Goal: Task Accomplishment & Management: Use online tool/utility

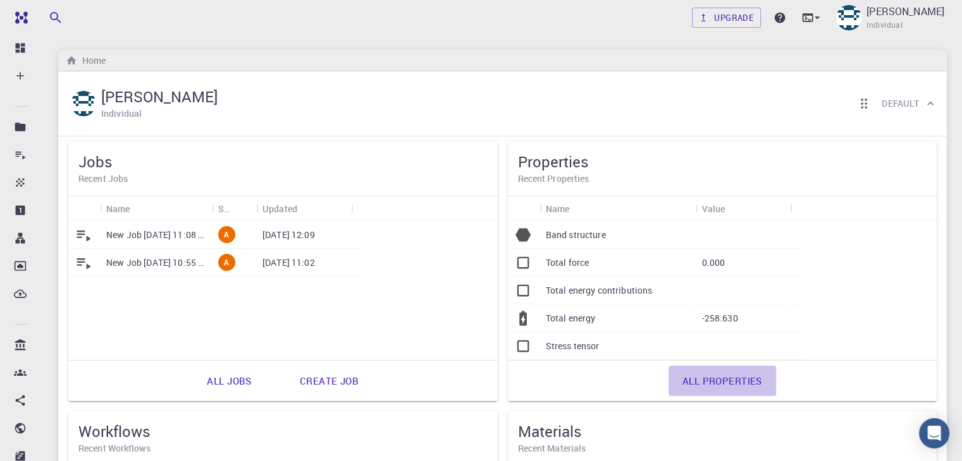
click at [668, 379] on link "All properties" at bounding box center [721, 381] width 107 height 30
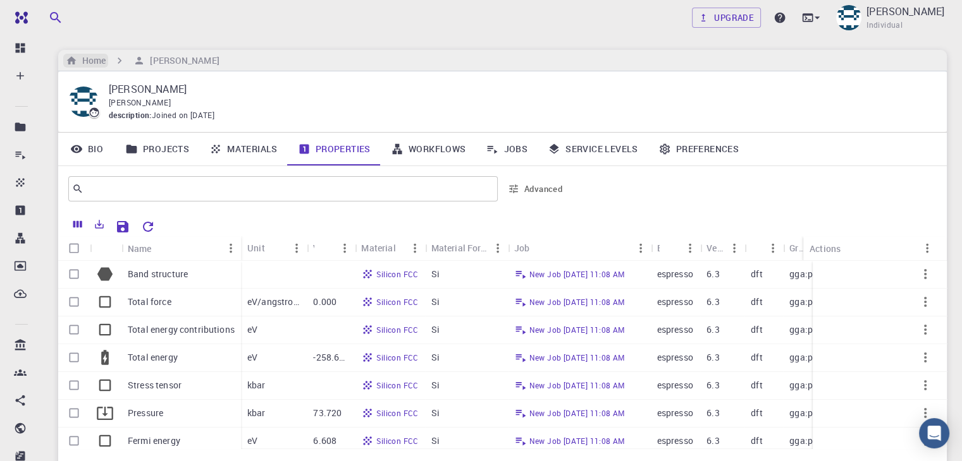
click at [97, 64] on h6 "Home" at bounding box center [91, 61] width 28 height 14
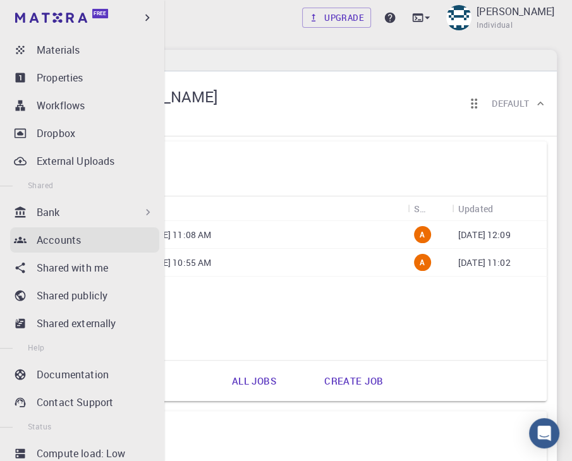
scroll to position [134, 0]
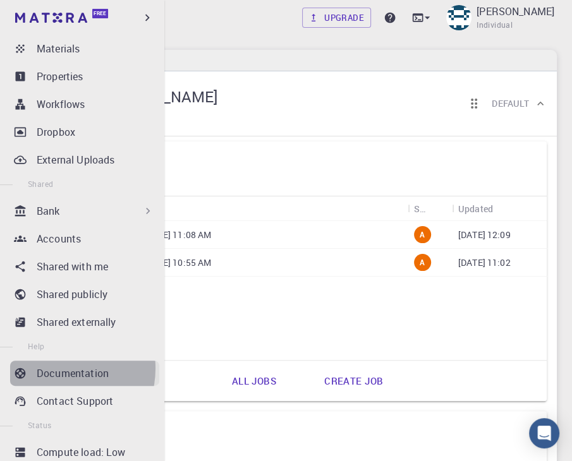
click at [57, 369] on p "Documentation" at bounding box center [73, 373] width 72 height 15
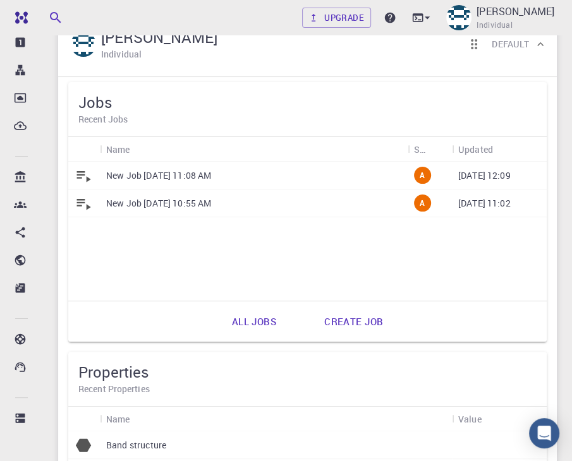
scroll to position [168, 0]
click at [434, 21] on icon at bounding box center [427, 17] width 13 height 13
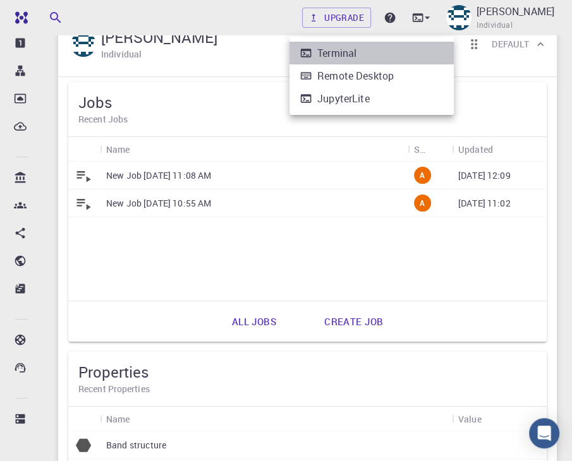
click at [384, 52] on li "Terminal" at bounding box center [372, 53] width 164 height 23
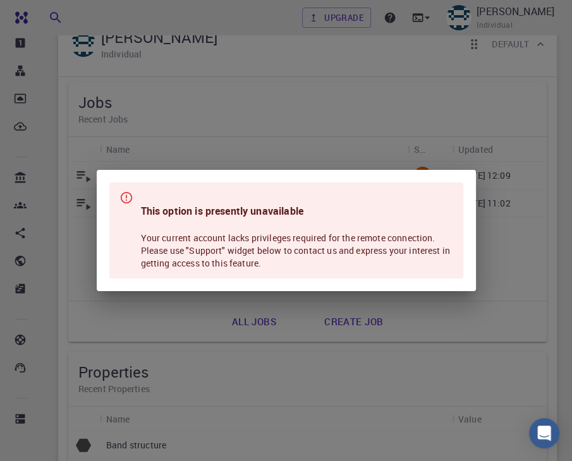
click at [274, 1] on div "This option is presently unavailable Your current account lacks privileges requ…" at bounding box center [286, 230] width 572 height 461
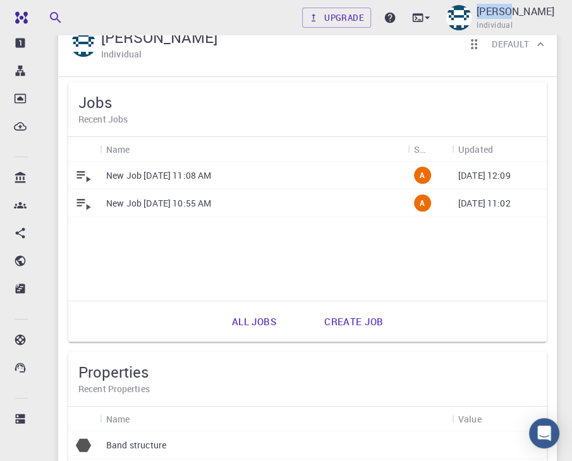
click at [274, 1] on div "Upgrade [PERSON_NAME] Individual" at bounding box center [307, 17] width 559 height 35
click at [396, 21] on icon at bounding box center [390, 18] width 11 height 11
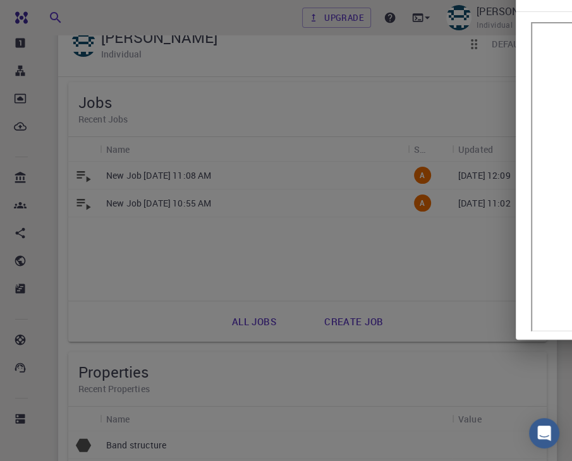
scroll to position [0, 0]
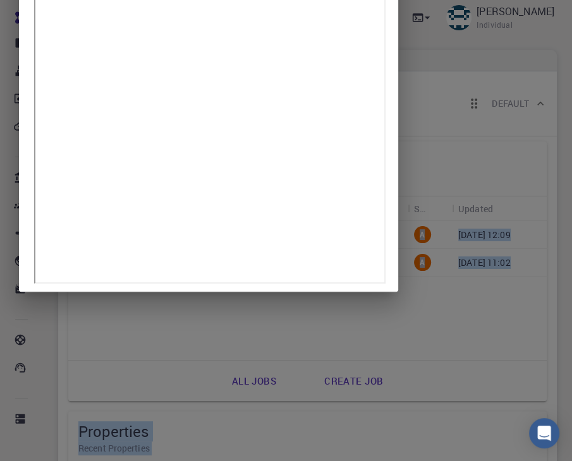
drag, startPoint x: 212, startPoint y: 459, endPoint x: 102, endPoint y: -55, distance: 525.6
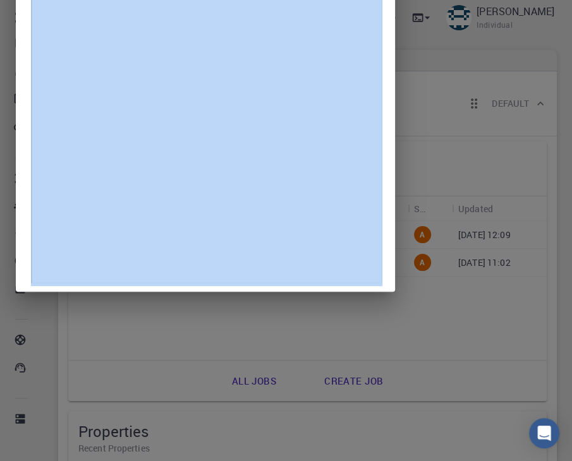
drag, startPoint x: 23, startPoint y: 44, endPoint x: 5, endPoint y: 23, distance: 27.4
click at [5, 23] on div "Help" at bounding box center [286, 230] width 572 height 461
click at [20, 97] on div at bounding box center [205, 127] width 379 height 329
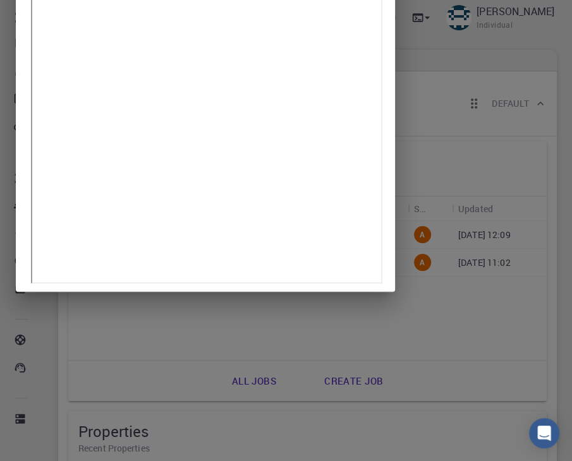
drag, startPoint x: 386, startPoint y: 141, endPoint x: 394, endPoint y: 220, distance: 79.4
click at [394, 220] on div at bounding box center [205, 127] width 379 height 329
drag, startPoint x: 25, startPoint y: 46, endPoint x: 29, endPoint y: 155, distance: 109.4
click at [29, 155] on div at bounding box center [205, 127] width 379 height 329
drag, startPoint x: 388, startPoint y: 14, endPoint x: 392, endPoint y: 119, distance: 105.7
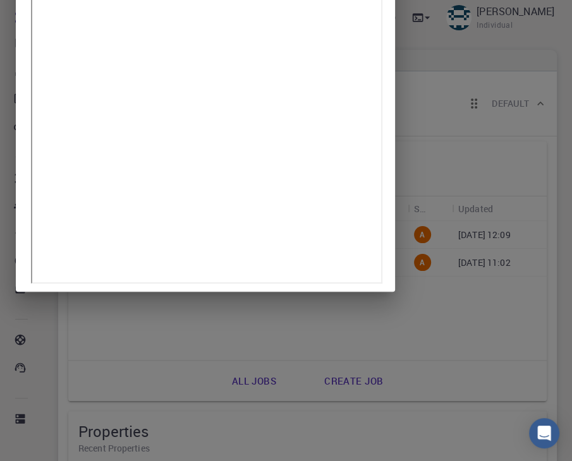
click at [392, 119] on div at bounding box center [205, 127] width 379 height 329
click at [23, 126] on div at bounding box center [205, 127] width 379 height 329
click at [127, 360] on div "Help" at bounding box center [286, 230] width 572 height 461
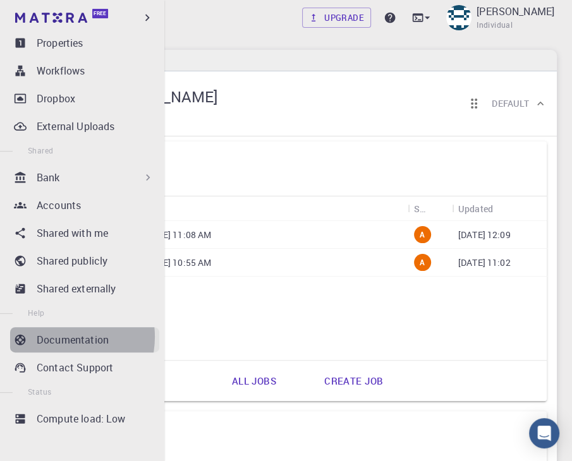
click at [58, 336] on p "Documentation" at bounding box center [73, 340] width 72 height 15
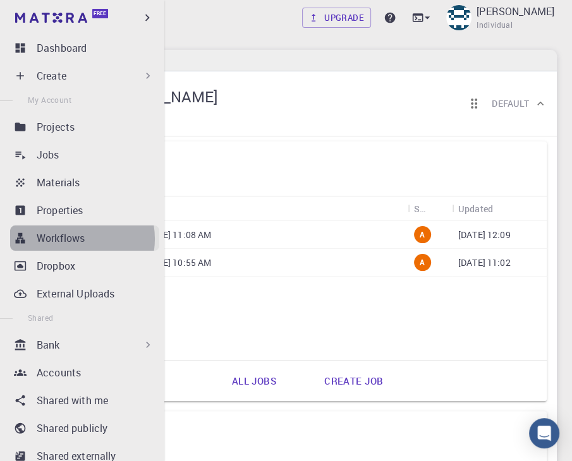
click at [75, 239] on p "Workflows" at bounding box center [61, 238] width 48 height 15
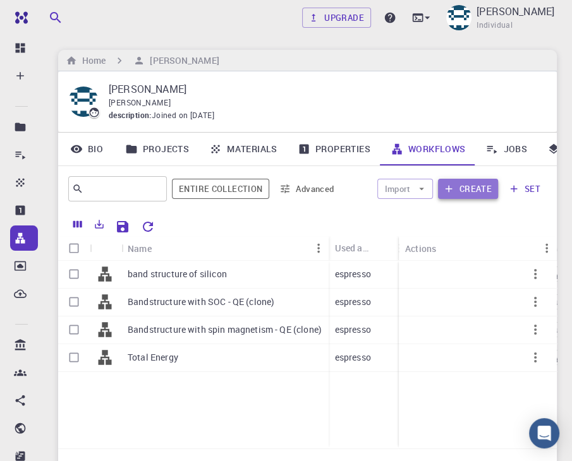
click at [470, 188] on button "Create" at bounding box center [468, 189] width 60 height 20
click at [65, 279] on input "Select row" at bounding box center [74, 274] width 24 height 24
checkbox input "true"
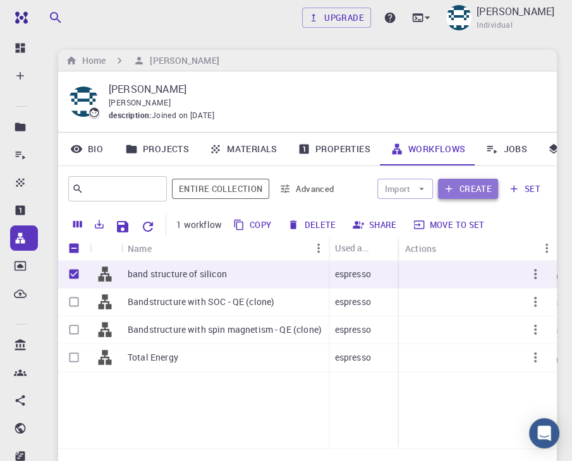
click at [466, 195] on button "Create" at bounding box center [468, 189] width 60 height 20
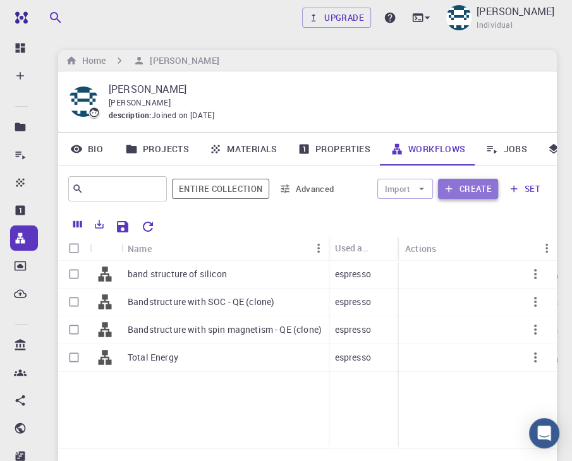
click at [451, 191] on icon "button" at bounding box center [448, 188] width 11 height 11
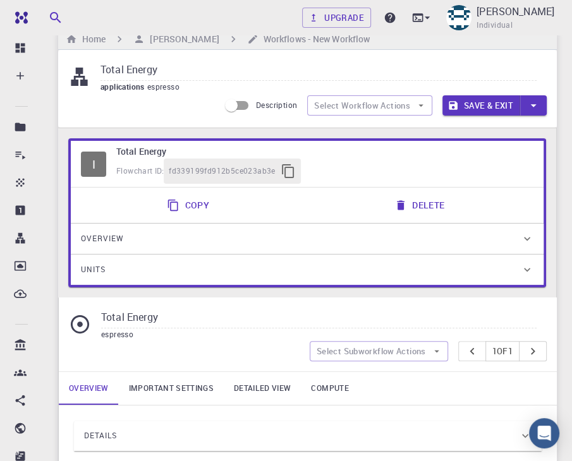
scroll to position [23, 0]
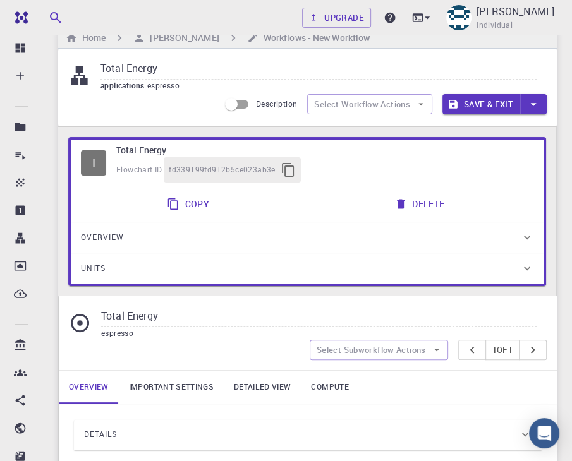
click at [118, 333] on span "espresso" at bounding box center [117, 333] width 32 height 10
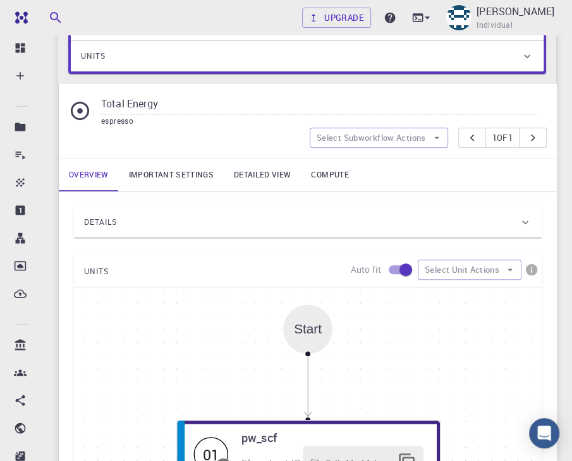
scroll to position [233, 0]
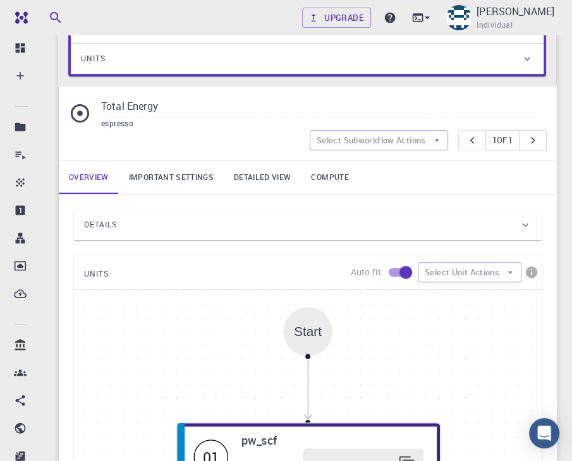
click at [524, 220] on icon at bounding box center [525, 225] width 13 height 13
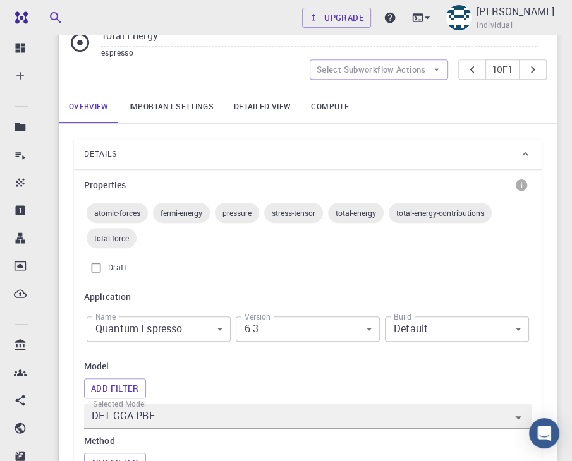
scroll to position [309, 0]
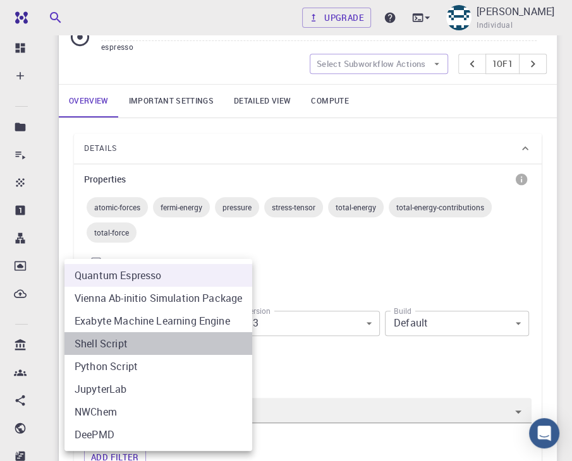
click at [141, 350] on li "Shell Script" at bounding box center [158, 344] width 188 height 23
type input "shell"
type input "4.2.46"
type input "shell"
type input "4.2.46"
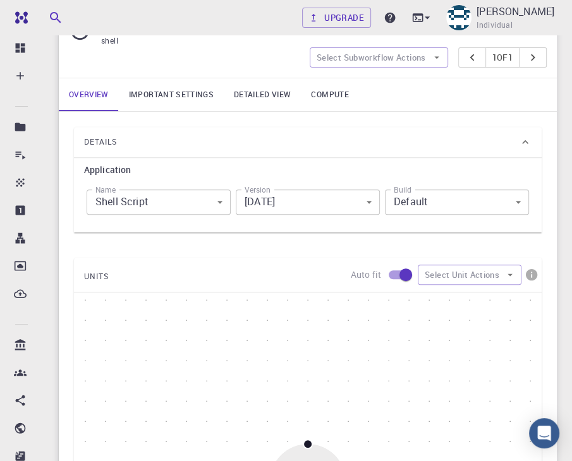
scroll to position [278, 0]
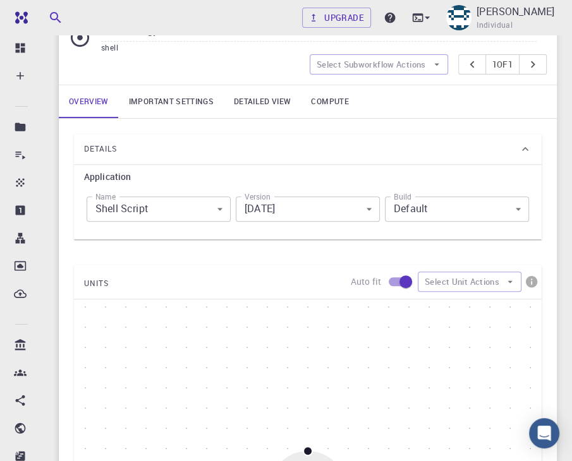
click at [521, 145] on icon at bounding box center [525, 149] width 13 height 13
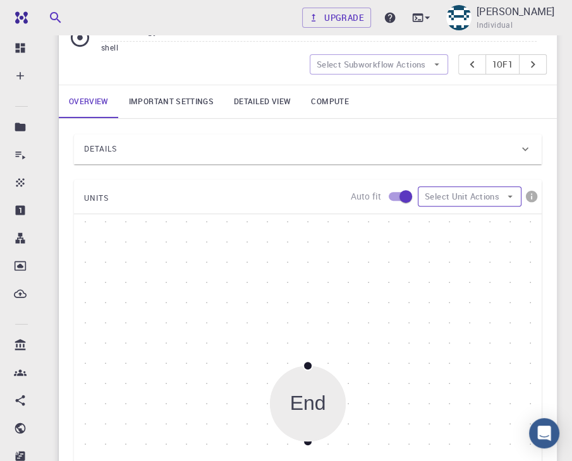
click at [459, 195] on button "Select Unit Actions" at bounding box center [470, 196] width 104 height 20
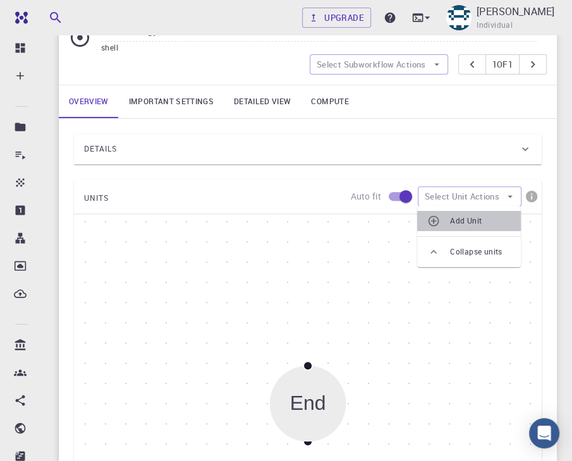
click at [453, 216] on span "Add Unit" at bounding box center [480, 221] width 61 height 13
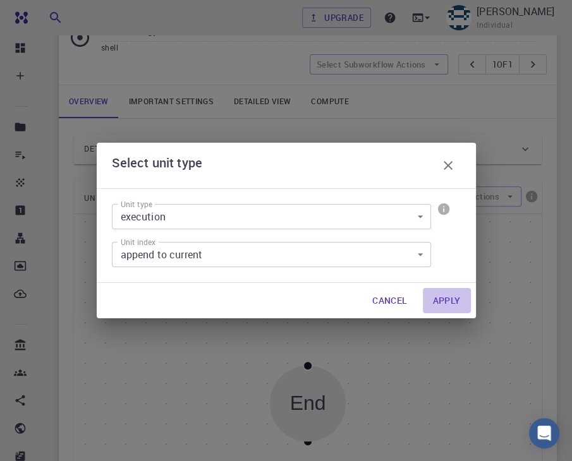
click at [446, 300] on button "Apply" at bounding box center [447, 300] width 48 height 25
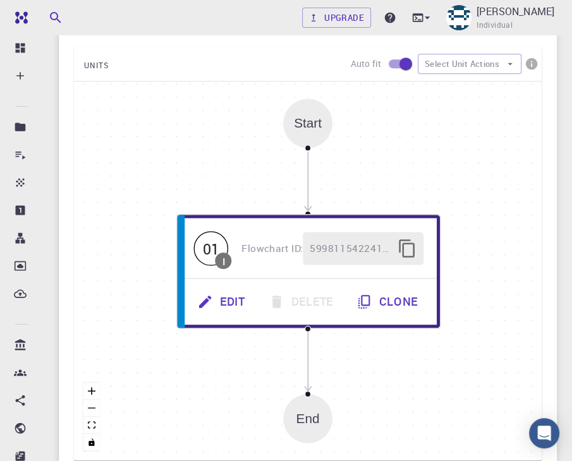
scroll to position [439, 0]
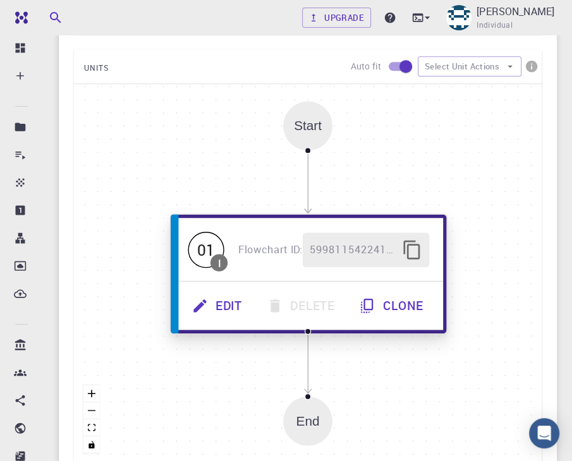
click at [227, 303] on button "Edit" at bounding box center [218, 306] width 75 height 35
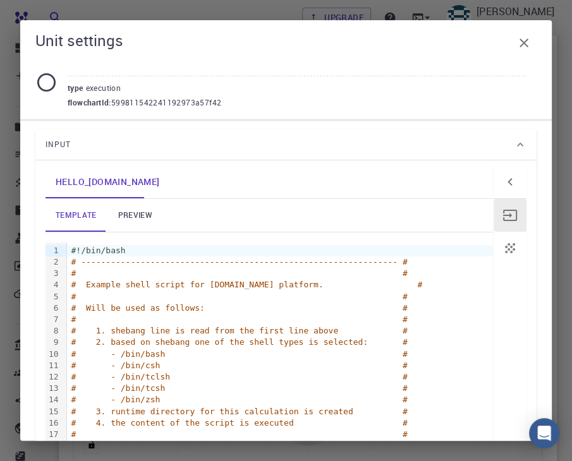
scroll to position [234, 0]
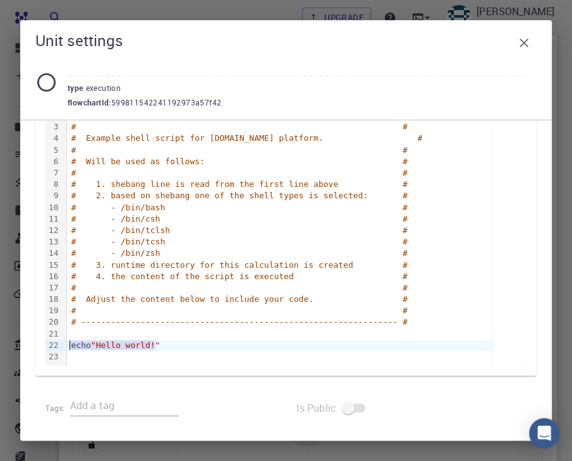
drag, startPoint x: 162, startPoint y: 346, endPoint x: 66, endPoint y: 343, distance: 96.8
click at [67, 343] on div "echo "Hello world!"" at bounding box center [280, 345] width 426 height 11
click at [197, 347] on div "modulle" at bounding box center [280, 345] width 426 height 11
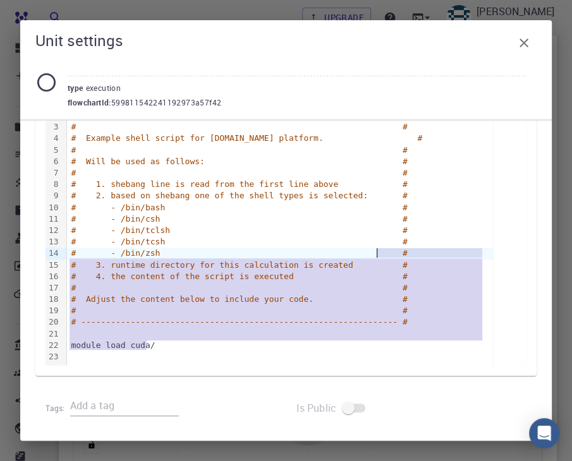
drag, startPoint x: 197, startPoint y: 347, endPoint x: 515, endPoint y: 203, distance: 348.6
click at [515, 203] on div "hello_world.sh template preview 99 1 2 3 4 5 6 7 8 9 10 11 12 13 14 15 16 17 18…" at bounding box center [286, 192] width 481 height 347
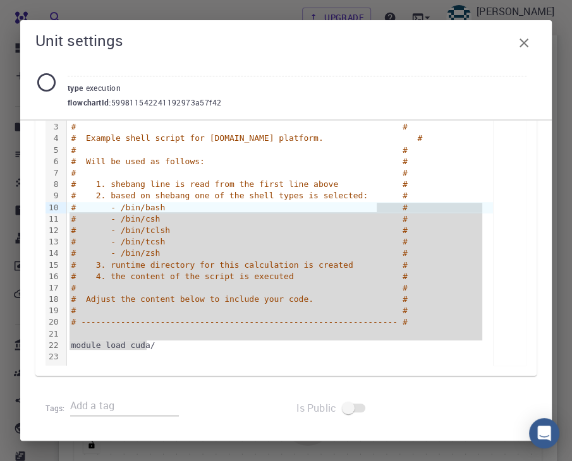
click at [516, 247] on div at bounding box center [510, 192] width 33 height 347
click at [522, 199] on div "hello_world.sh template preview 99 1 2 3 4 5 6 7 8 9 10 11 12 13 14 15 16 17 18…" at bounding box center [285, 195] width 501 height 362
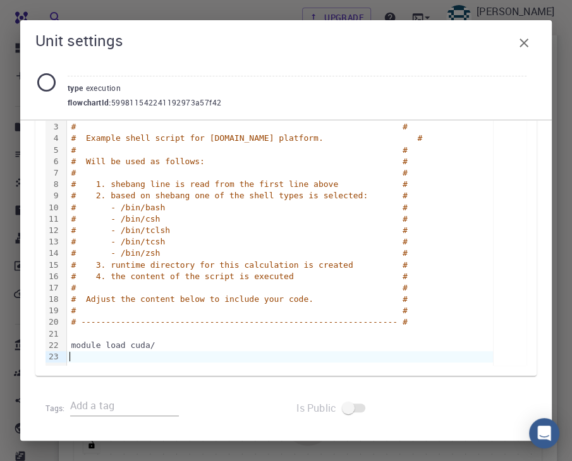
click at [199, 360] on div at bounding box center [280, 356] width 426 height 11
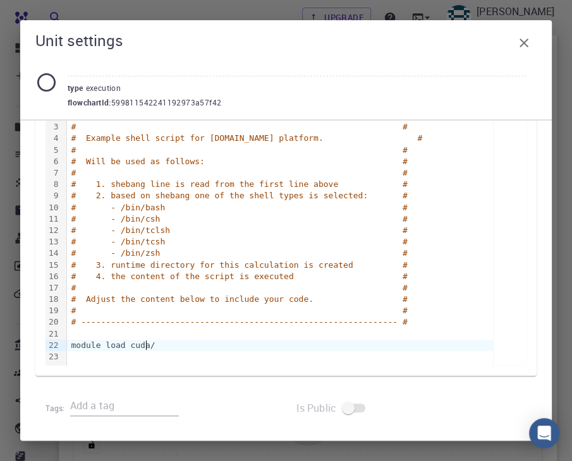
click at [168, 341] on div "module load cuda/" at bounding box center [280, 345] width 426 height 11
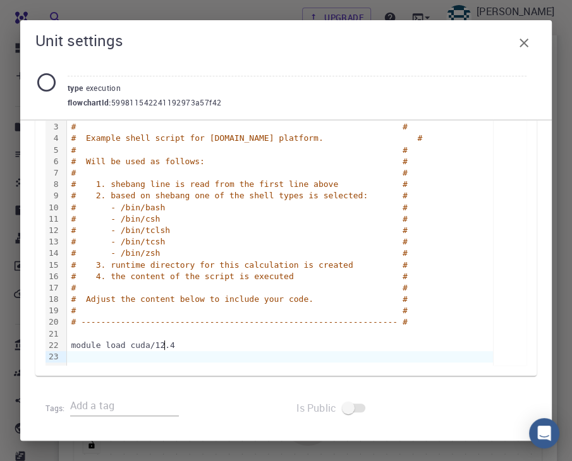
click at [304, 368] on div "hello_world.sh template preview 99 1 2 3 4 5 6 7 8 9 10 11 12 13 14 15 16 17 18…" at bounding box center [285, 195] width 501 height 362
click at [523, 47] on icon "button" at bounding box center [523, 42] width 15 height 15
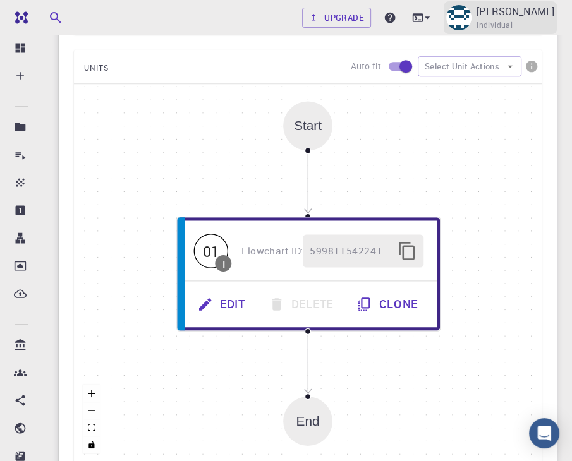
click at [511, 20] on span "Individual" at bounding box center [495, 25] width 36 height 13
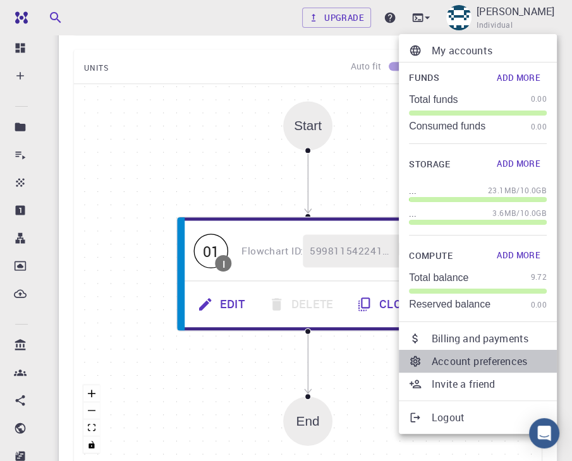
click at [445, 364] on p "Account preferences" at bounding box center [489, 361] width 115 height 15
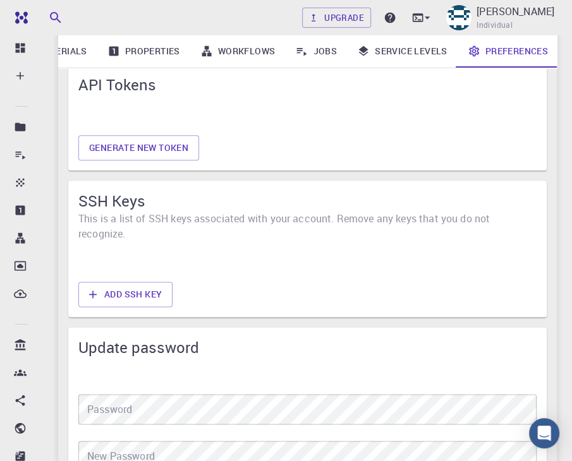
scroll to position [875, 0]
click at [90, 294] on icon "button" at bounding box center [93, 295] width 8 height 8
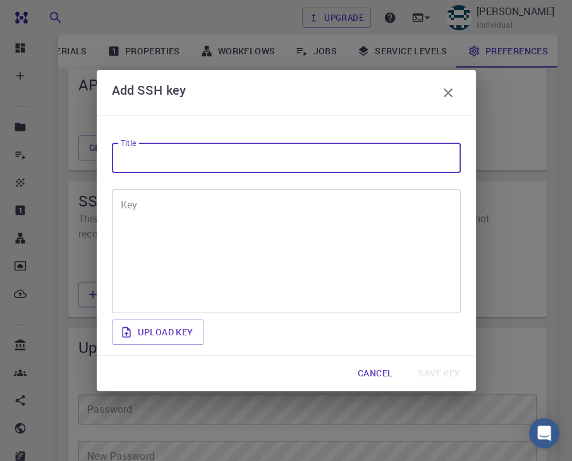
click at [171, 163] on input "Title" at bounding box center [286, 158] width 349 height 30
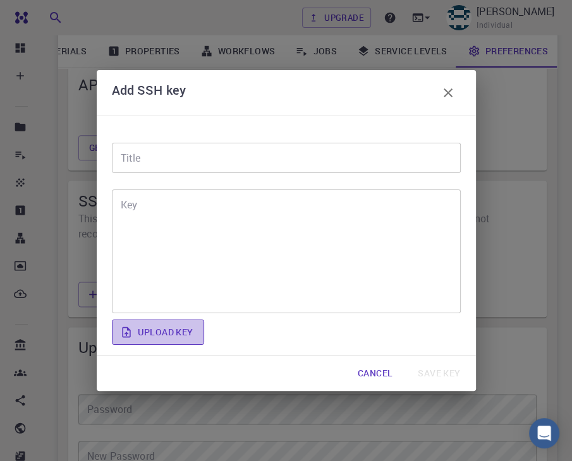
click at [129, 332] on icon at bounding box center [126, 332] width 8 height 11
click at [0, 0] on input "Upload key" at bounding box center [0, 0] width 0 height 0
click at [444, 95] on icon "button" at bounding box center [448, 92] width 15 height 15
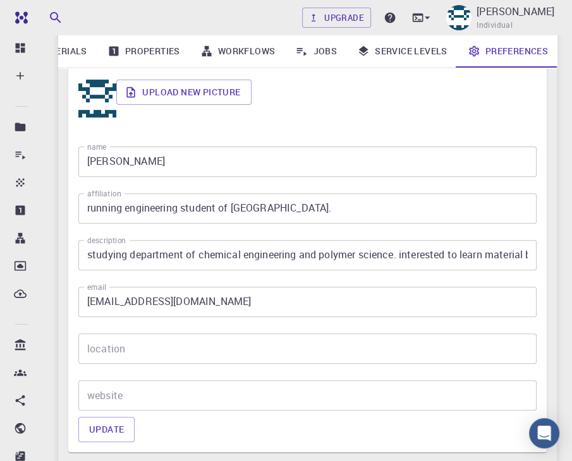
scroll to position [0, 0]
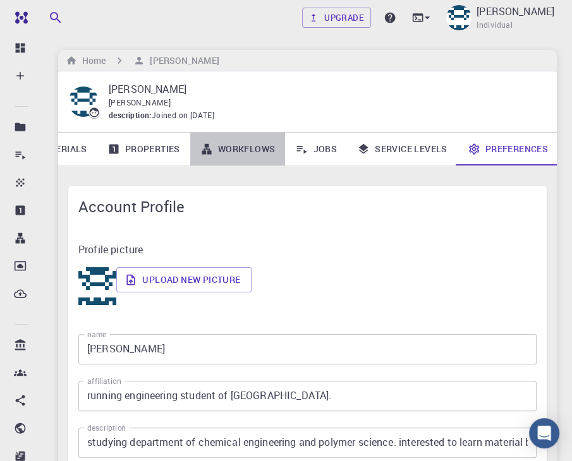
click at [235, 145] on link "Workflows" at bounding box center [237, 149] width 95 height 33
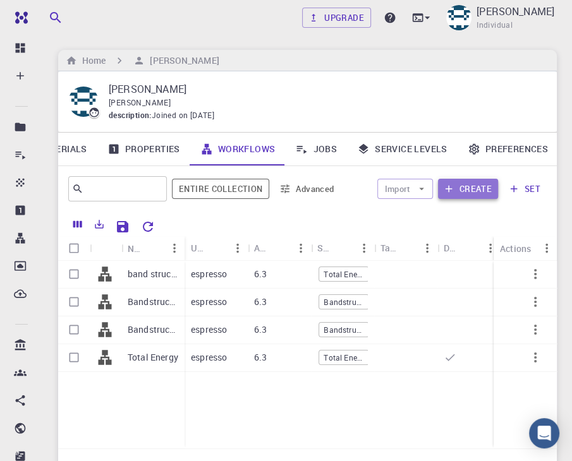
click at [456, 188] on button "Create" at bounding box center [468, 189] width 60 height 20
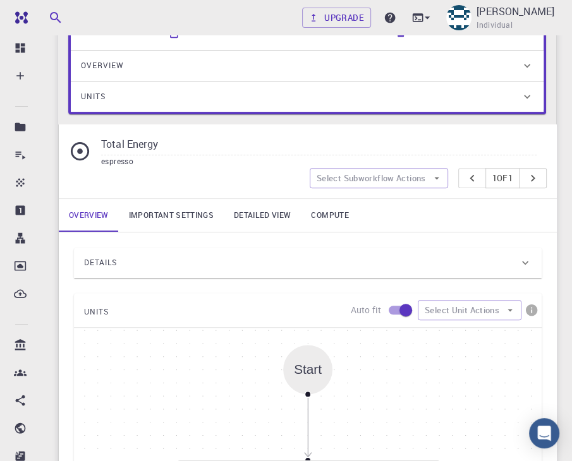
scroll to position [204, 0]
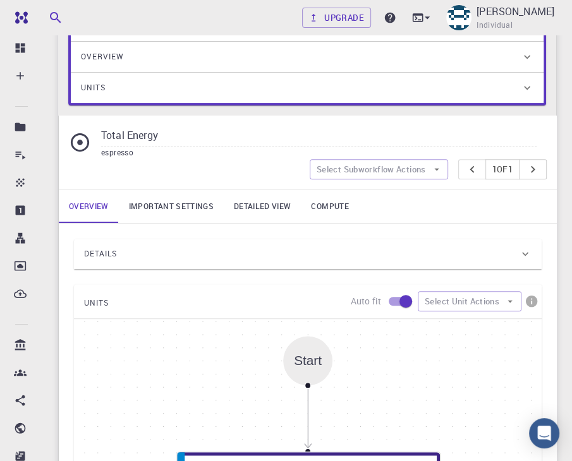
click at [450, 254] on div "Details" at bounding box center [301, 254] width 435 height 20
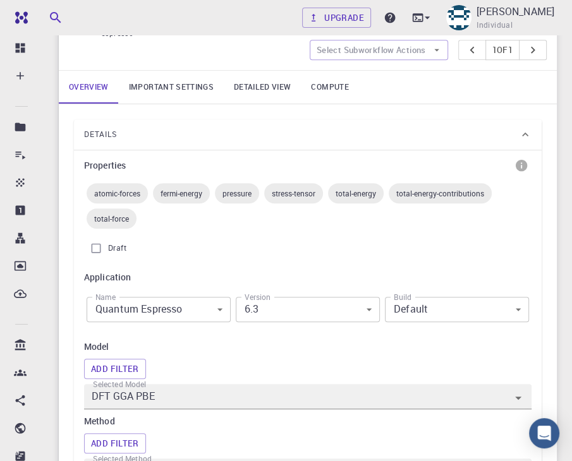
scroll to position [324, 0]
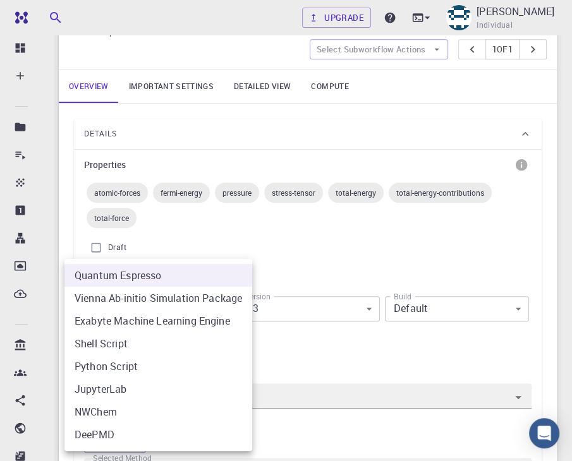
click at [194, 307] on body "Free Dashboard Create New Job New Material Create Material Upload File Import f…" at bounding box center [286, 460] width 572 height 1568
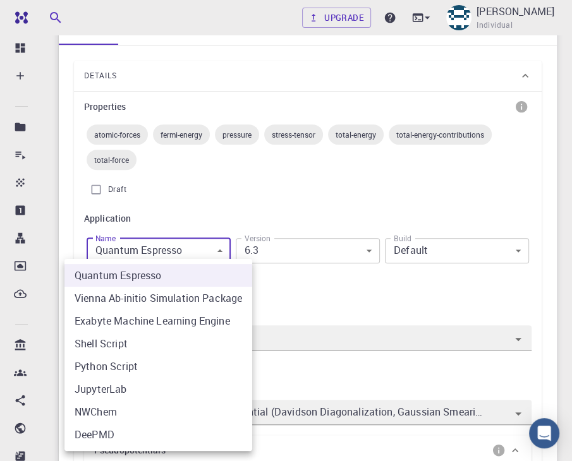
scroll to position [392, 0]
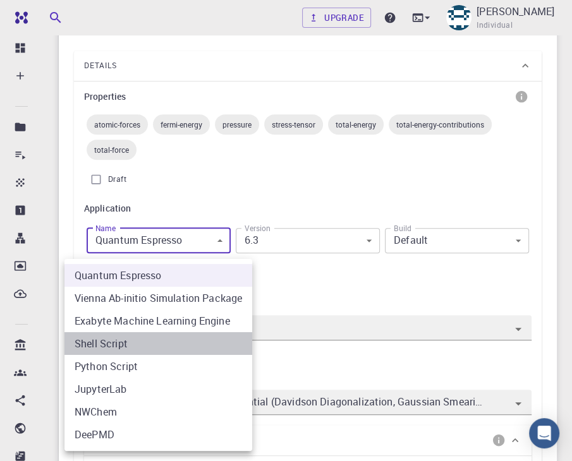
click at [127, 345] on li "Shell Script" at bounding box center [158, 344] width 188 height 23
type input "shell"
type input "4.2.46"
type input "shell"
type input "4.2.46"
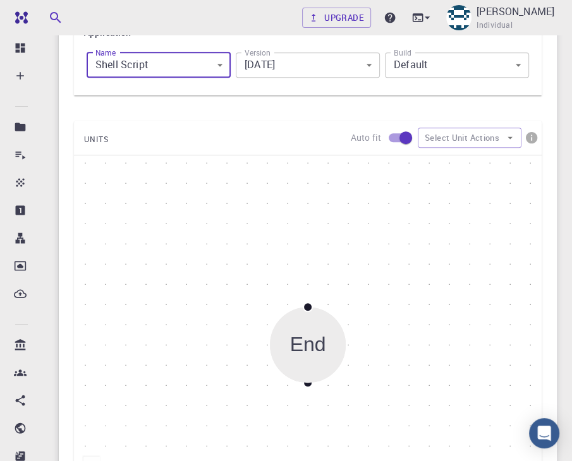
scroll to position [422, 0]
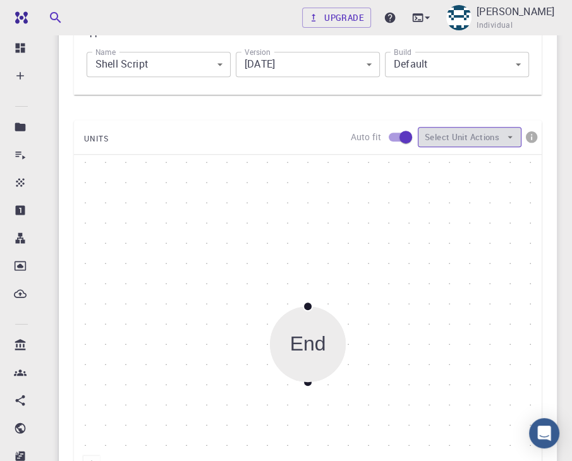
click at [468, 134] on button "Select Unit Actions" at bounding box center [470, 137] width 104 height 20
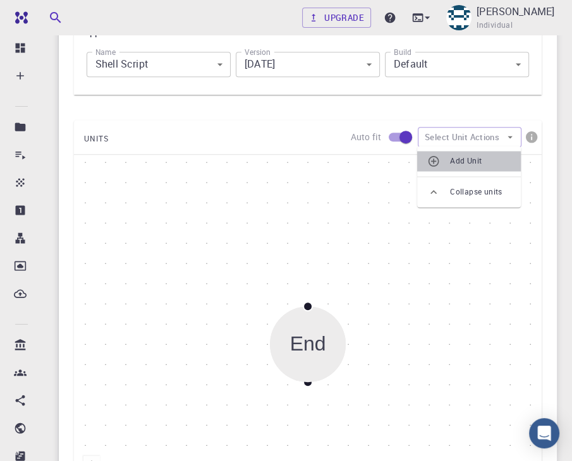
click at [460, 165] on span "Add Unit" at bounding box center [480, 161] width 61 height 13
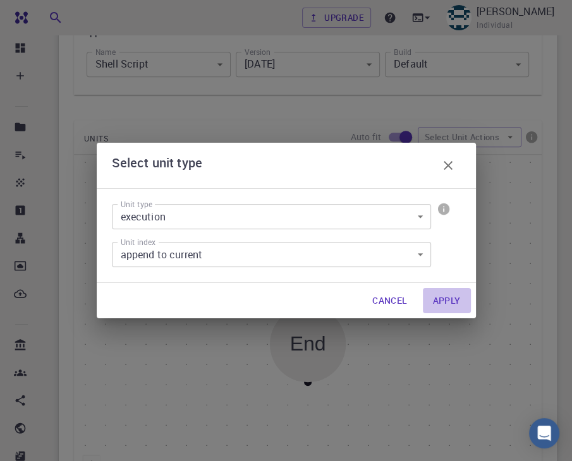
click at [453, 305] on button "Apply" at bounding box center [447, 300] width 48 height 25
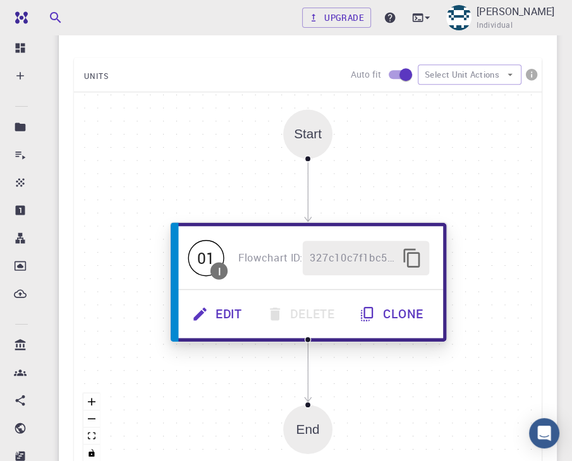
scroll to position [544, 0]
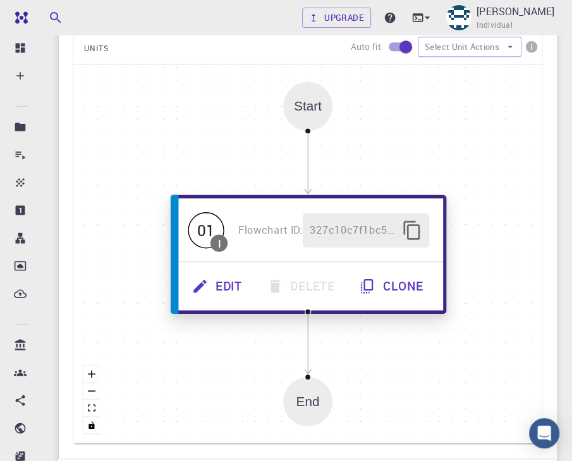
click at [226, 279] on button "Edit" at bounding box center [218, 286] width 75 height 35
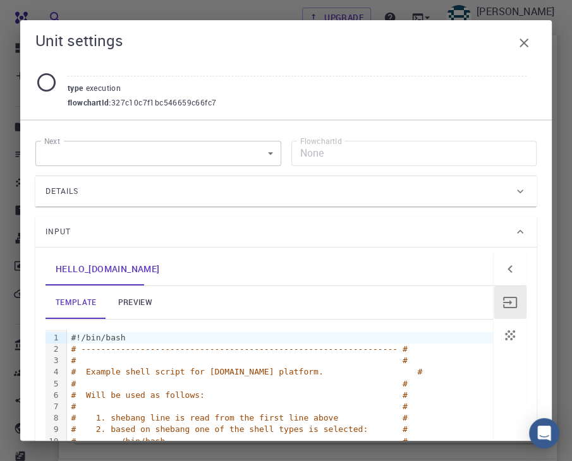
scroll to position [234, 0]
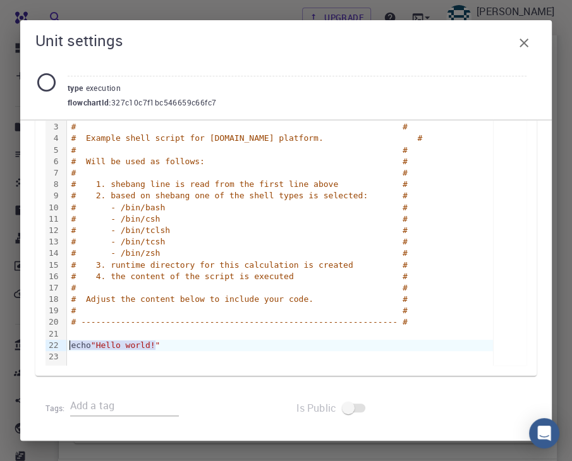
drag, startPoint x: 156, startPoint y: 342, endPoint x: 64, endPoint y: 344, distance: 92.3
click at [64, 344] on div "99 1 2 3 4 5 6 7 8 9 10 11 12 13 14 15 16 17 18 19 20 21 22 23 › #!/bin/bash # …" at bounding box center [270, 231] width 448 height 270
click at [523, 40] on icon "button" at bounding box center [523, 42] width 15 height 15
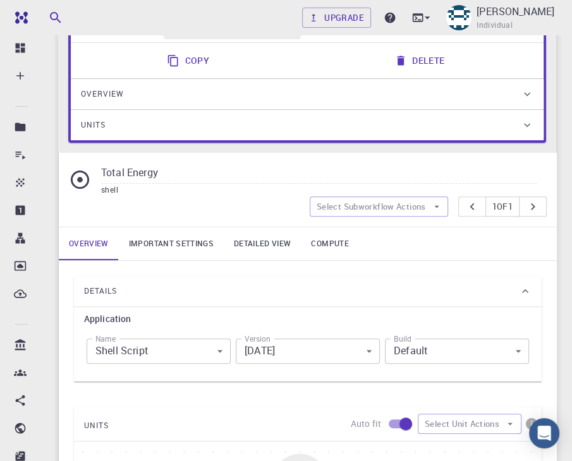
scroll to position [0, 0]
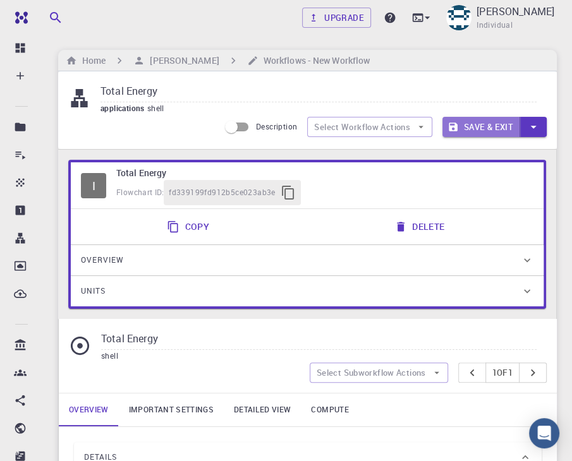
click at [479, 125] on button "Save & Exit" at bounding box center [482, 127] width 78 height 20
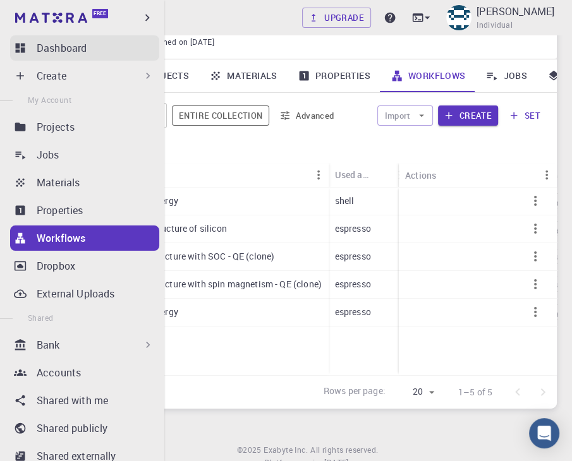
click at [48, 59] on link "Dashboard" at bounding box center [84, 47] width 149 height 25
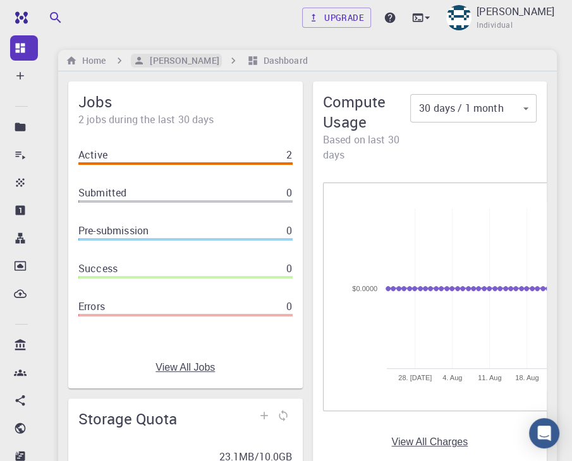
click at [177, 59] on h6 "[PERSON_NAME]" at bounding box center [182, 61] width 74 height 14
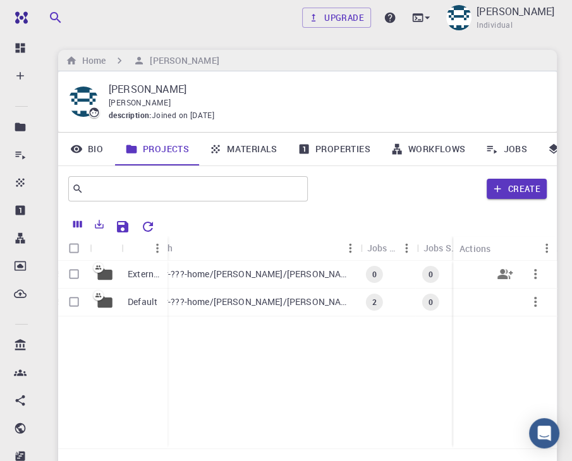
scroll to position [0, 346]
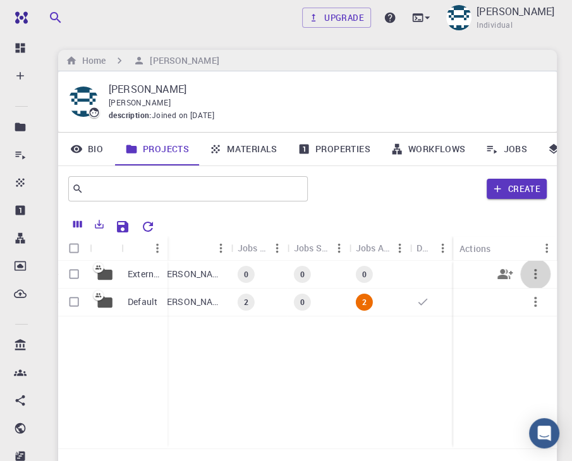
click at [532, 282] on button "button" at bounding box center [535, 274] width 30 height 30
click at [532, 282] on ul "Open Share" at bounding box center [540, 304] width 63 height 51
click at [410, 398] on div at bounding box center [286, 230] width 572 height 461
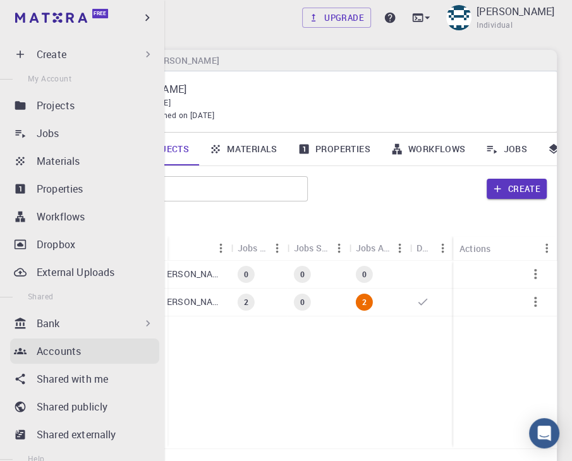
scroll to position [0, 0]
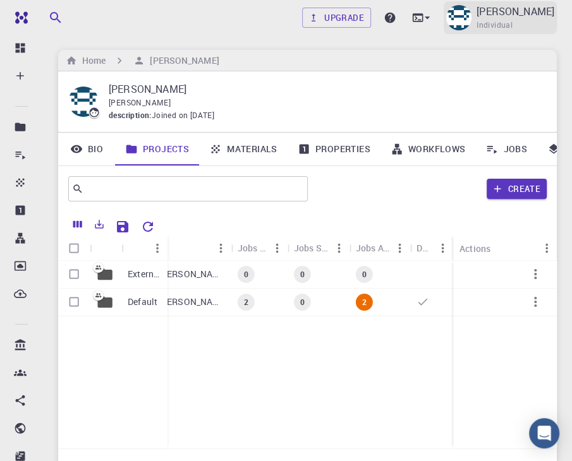
click at [504, 21] on span "Individual" at bounding box center [495, 25] width 36 height 13
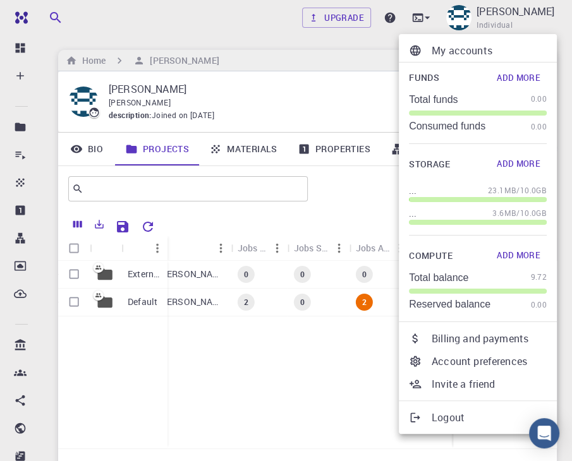
scroll to position [119, 0]
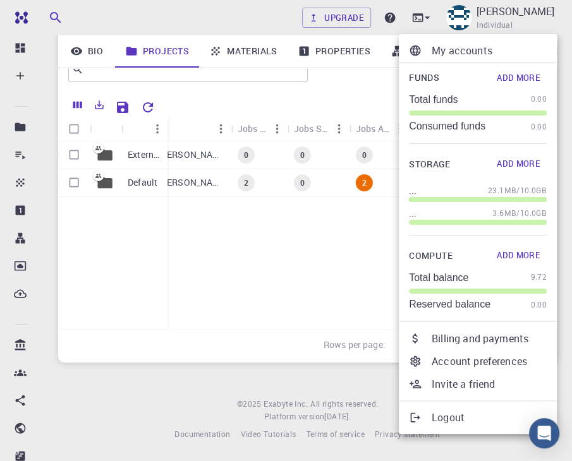
click at [471, 361] on p "Account preferences" at bounding box center [489, 361] width 115 height 15
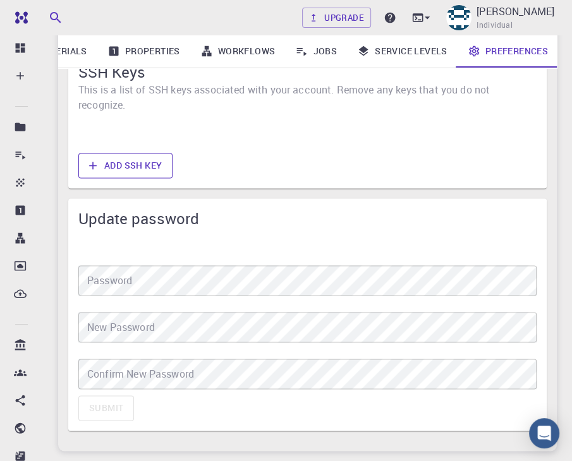
scroll to position [1004, 0]
click at [116, 168] on button "Add SSH Key" at bounding box center [125, 165] width 94 height 25
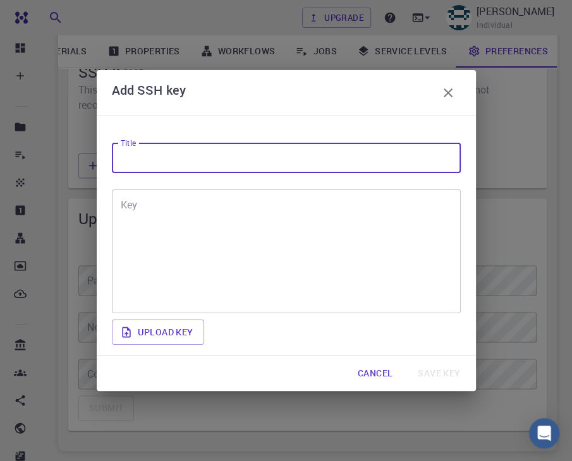
click at [142, 158] on input "Title" at bounding box center [286, 158] width 349 height 30
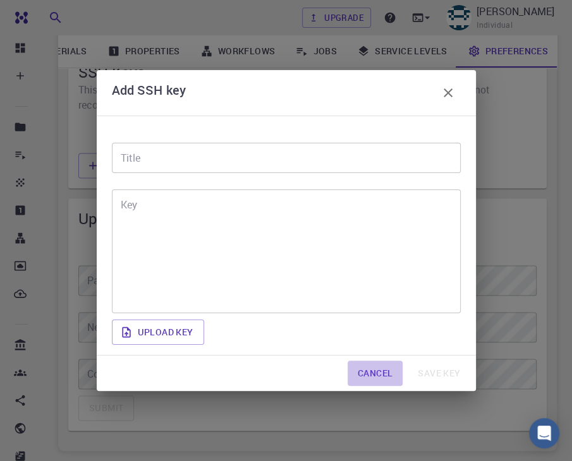
click at [372, 375] on button "Cancel" at bounding box center [375, 373] width 55 height 25
